Goal: Task Accomplishment & Management: Manage account settings

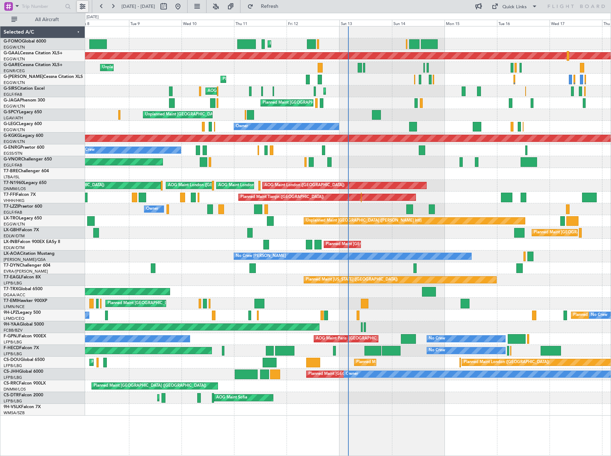
click at [84, 1] on button at bounding box center [82, 6] width 11 height 11
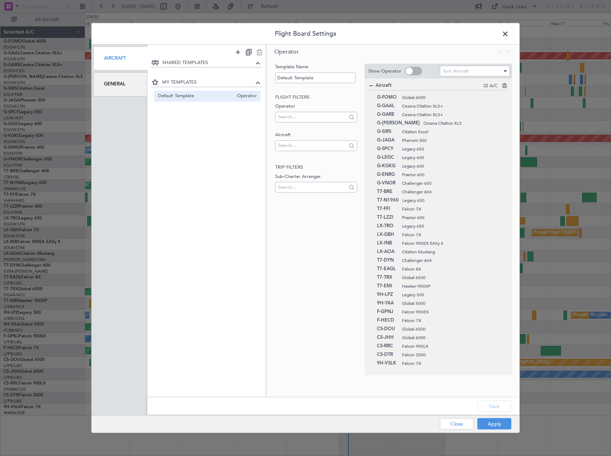
click at [124, 84] on div "General" at bounding box center [120, 84] width 54 height 24
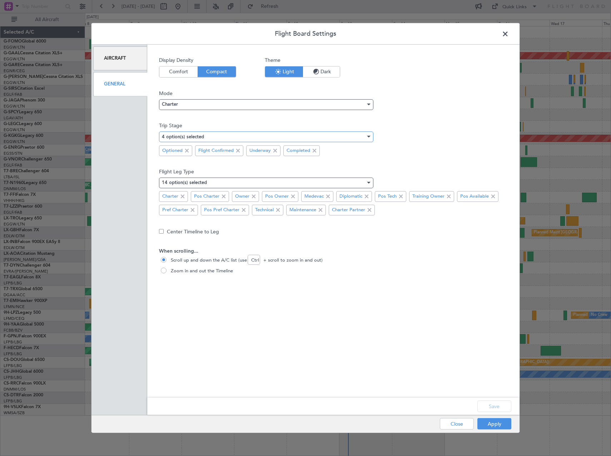
click at [209, 136] on div "4 option(s) selected" at bounding box center [264, 136] width 204 height 11
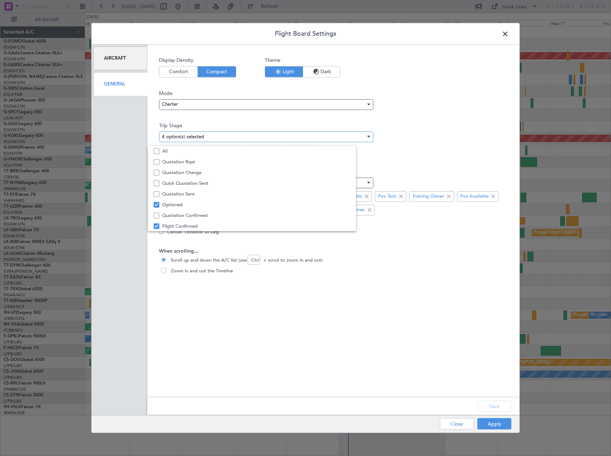
scroll to position [22, 0]
click at [176, 183] on span "Optioned" at bounding box center [267, 182] width 211 height 11
click at [188, 110] on div at bounding box center [305, 228] width 611 height 456
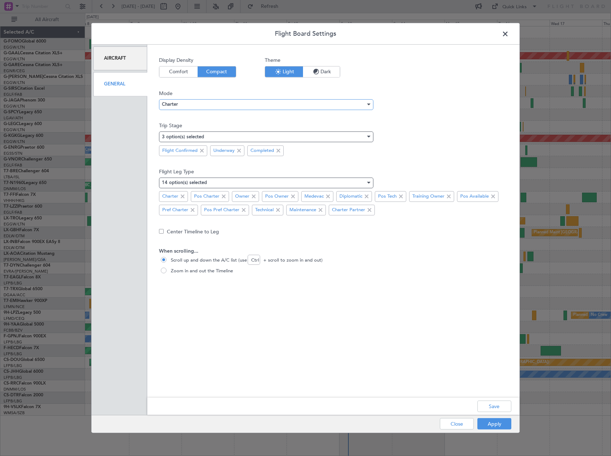
click at [188, 108] on div "Charter" at bounding box center [264, 104] width 204 height 11
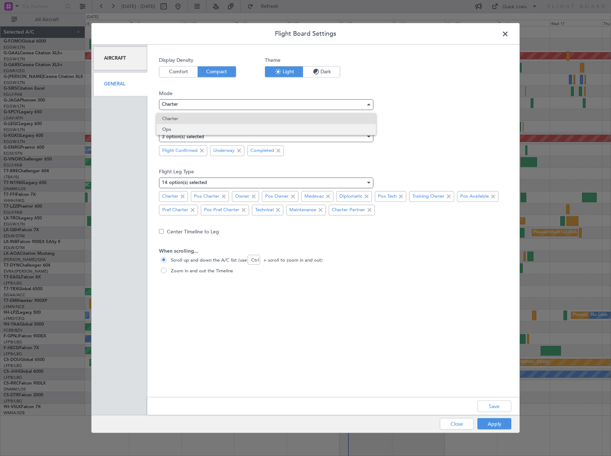
click at [187, 128] on span "Ops" at bounding box center [266, 129] width 208 height 11
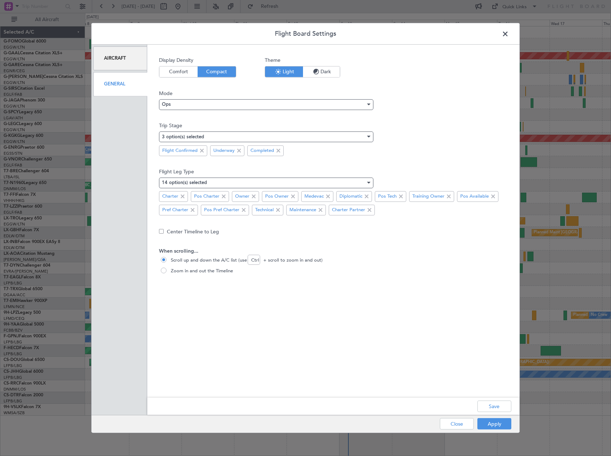
click at [319, 71] on icon "button" at bounding box center [316, 72] width 9 height 9
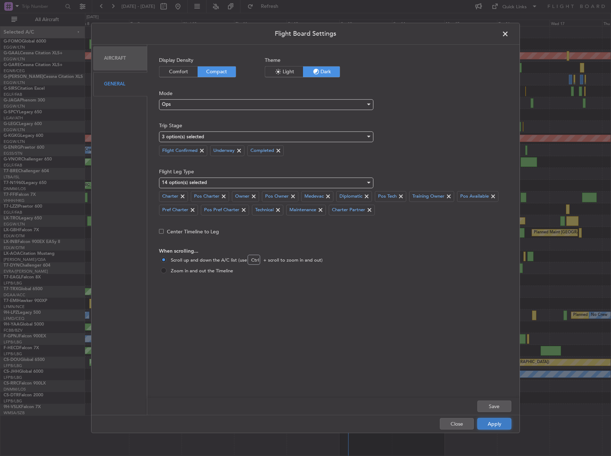
click at [496, 426] on button "Apply" at bounding box center [494, 423] width 34 height 11
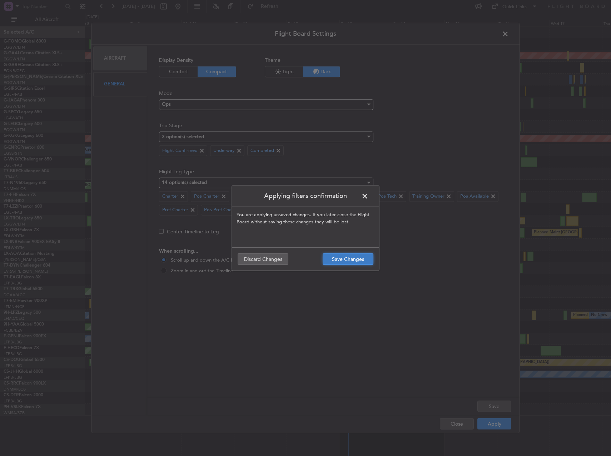
click at [352, 258] on button "Save Changes" at bounding box center [348, 258] width 51 height 11
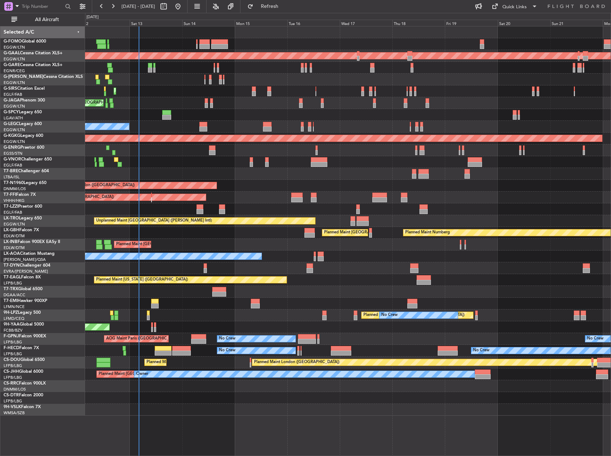
click at [259, 314] on div "Planned Maint [GEOGRAPHIC_DATA] ([GEOGRAPHIC_DATA]) Planned [GEOGRAPHIC_DATA] P…" at bounding box center [348, 220] width 526 height 389
click at [58, 24] on button "All Aircraft" at bounding box center [43, 19] width 70 height 11
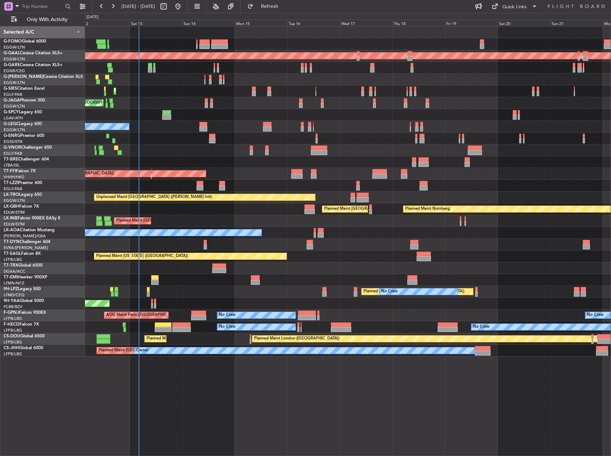
click at [332, 263] on div "Planned Maint [GEOGRAPHIC_DATA] ([GEOGRAPHIC_DATA])" at bounding box center [348, 268] width 526 height 12
